Goal: Task Accomplishment & Management: Complete application form

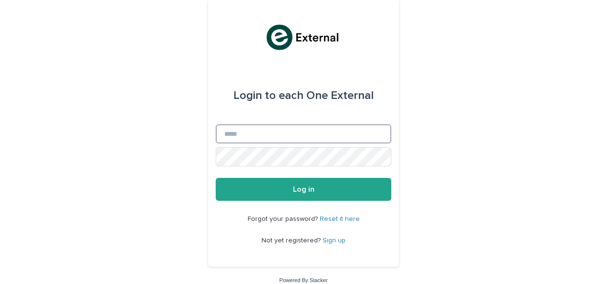
click at [295, 142] on input "Email" at bounding box center [304, 133] width 176 height 19
type input "**********"
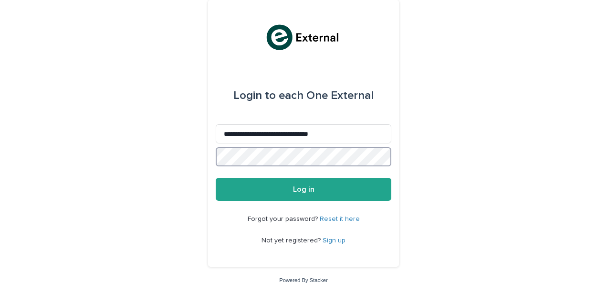
click at [216, 178] on button "Log in" at bounding box center [304, 189] width 176 height 23
